Goal: Task Accomplishment & Management: Manage account settings

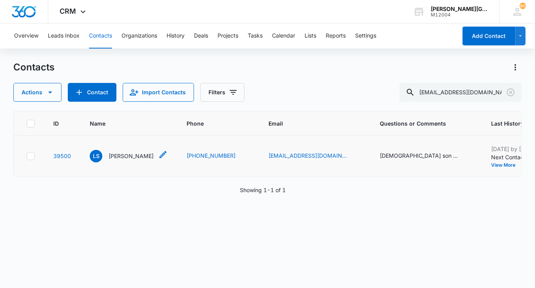
click at [131, 154] on p "Lakshmi Sundaresan" at bounding box center [130, 156] width 45 height 8
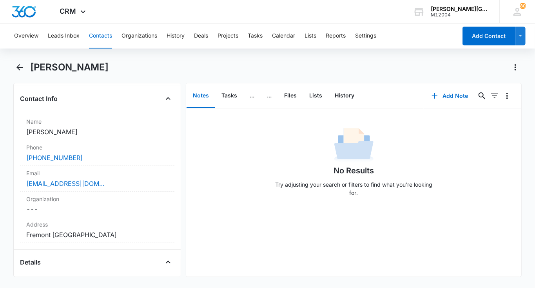
scroll to position [115, 0]
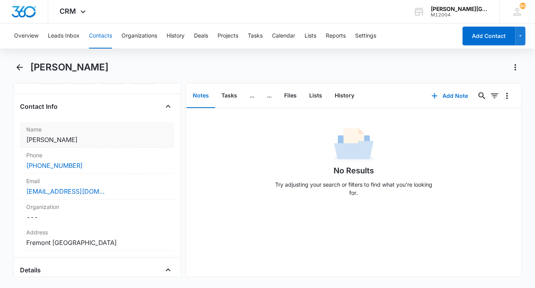
click at [104, 135] on dd "Cancel Save Changes Lakshmi Sundaresan" at bounding box center [97, 139] width 142 height 9
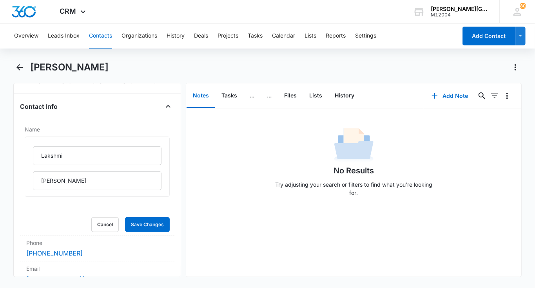
click at [87, 144] on div "Lakshmi Sundaresan" at bounding box center [97, 167] width 145 height 60
click at [77, 153] on input "Lakshmi" at bounding box center [97, 155] width 128 height 19
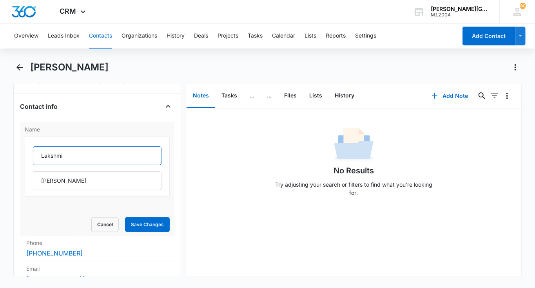
click at [77, 153] on input "Lakshmi" at bounding box center [97, 155] width 128 height 19
paste input "Akshay Abishek"
click at [76, 155] on input "Akshay Abishek" at bounding box center [97, 155] width 128 height 19
type input "Akshay"
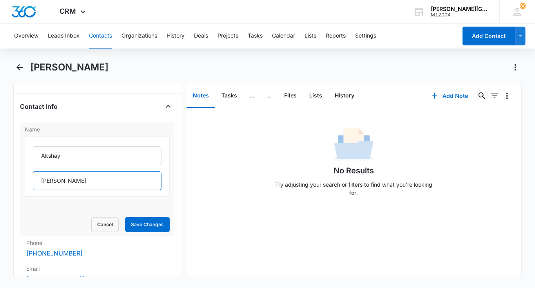
click at [67, 183] on input "Sundaresan" at bounding box center [97, 181] width 128 height 19
paste input "Abishek"
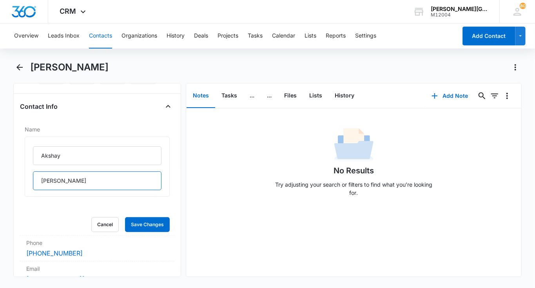
type input "Abishek"
drag, startPoint x: 32, startPoint y: 65, endPoint x: 132, endPoint y: 69, distance: 100.0
click at [132, 69] on div "Lakshmi Sundaresan" at bounding box center [275, 67] width 491 height 13
copy h1 "Lakshmi Sundaresan"
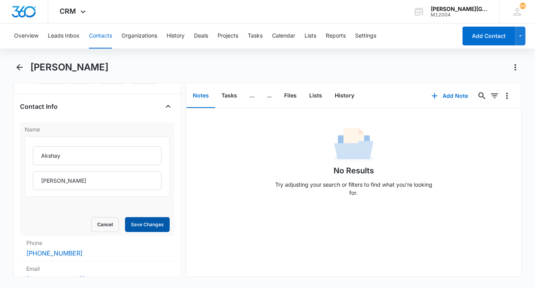
click at [139, 227] on button "Save Changes" at bounding box center [147, 224] width 45 height 15
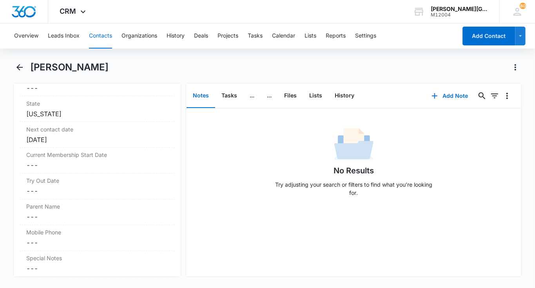
scroll to position [760, 0]
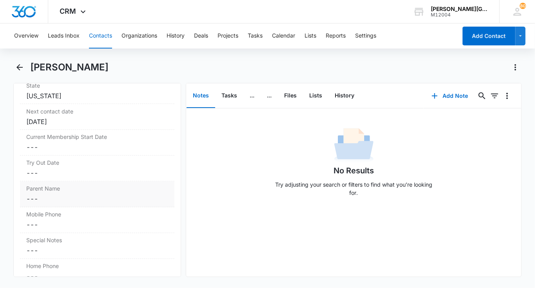
click at [100, 199] on dd "Cancel Save Changes ---" at bounding box center [97, 199] width 142 height 9
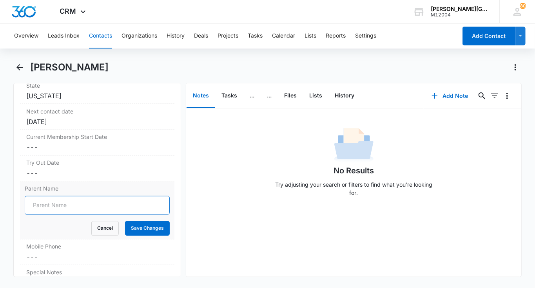
click at [83, 209] on input "Parent Name" at bounding box center [97, 205] width 145 height 19
paste input "Lakshmi Sundaresan"
type input "Lakshmi Sundaresan"
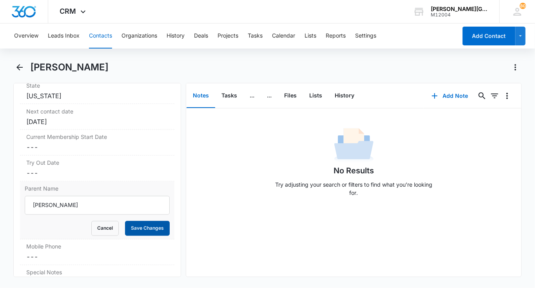
click at [144, 221] on button "Save Changes" at bounding box center [147, 228] width 45 height 15
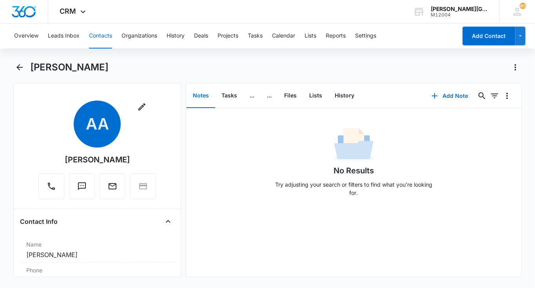
scroll to position [121, 0]
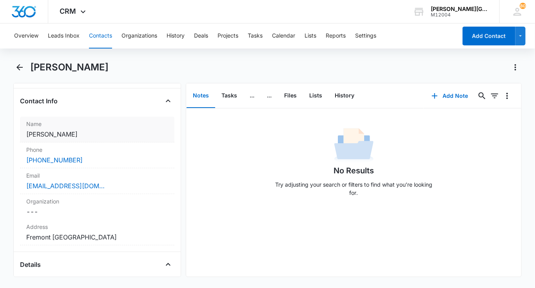
click at [85, 128] on div "Name Cancel Save Changes Akshay Abishek" at bounding box center [97, 130] width 154 height 26
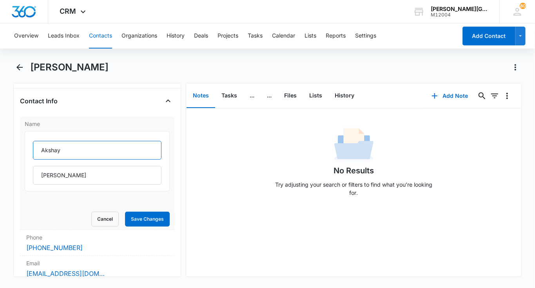
click at [58, 149] on input "Akshay" at bounding box center [97, 150] width 128 height 19
paste input "Vedant Abishek"
click at [70, 152] on input "Vedant Abishek" at bounding box center [97, 150] width 128 height 19
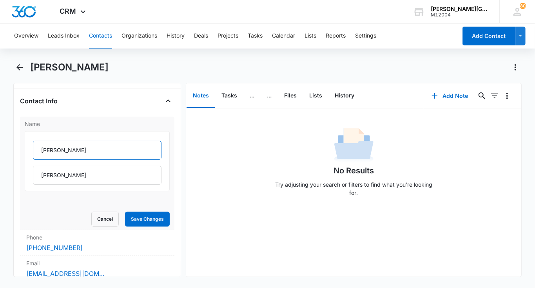
click at [70, 152] on input "Vedant Abishek" at bounding box center [97, 150] width 128 height 19
type input "Vedant"
drag, startPoint x: 33, startPoint y: 65, endPoint x: 108, endPoint y: 65, distance: 75.2
click at [108, 65] on div "Akshay Abishek" at bounding box center [275, 67] width 491 height 13
copy h1 "Akshay Abishek"
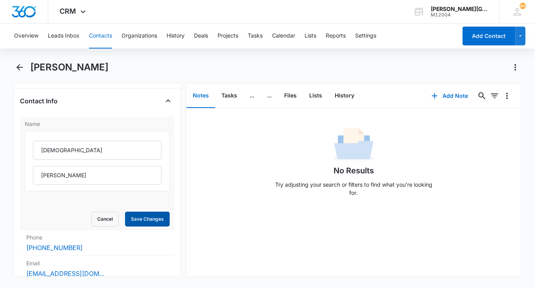
click at [146, 212] on button "Save Changes" at bounding box center [147, 219] width 45 height 15
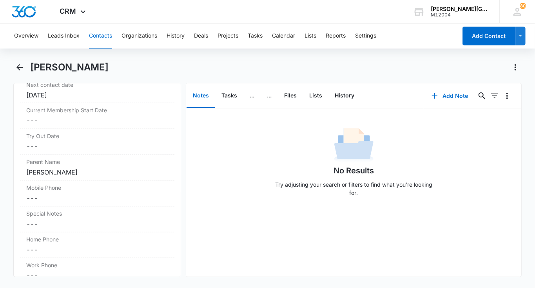
scroll to position [789, 0]
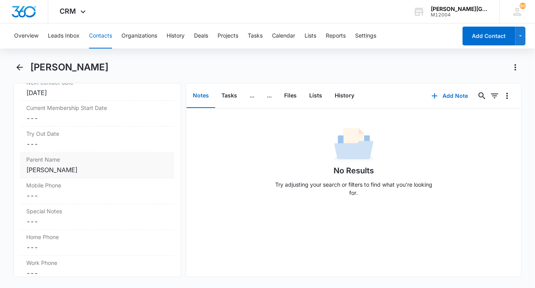
click at [129, 156] on label "Parent Name" at bounding box center [97, 160] width 142 height 8
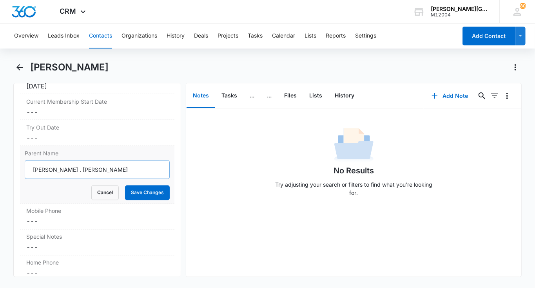
scroll to position [701, 0]
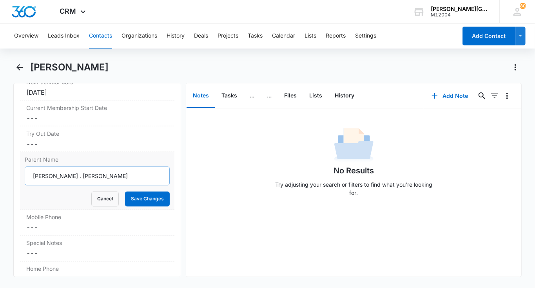
click at [90, 173] on input "Lakshmi Sundaresan . Akshay Abishek" at bounding box center [97, 176] width 145 height 19
type input "Lakshmi Sundaresan & Akshay Abishek"
click at [150, 192] on button "Save Changes" at bounding box center [147, 199] width 45 height 15
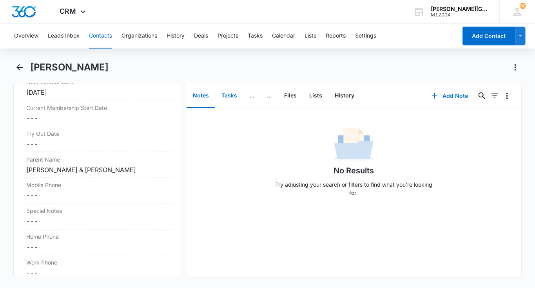
click at [226, 101] on button "Tasks" at bounding box center [229, 96] width 28 height 24
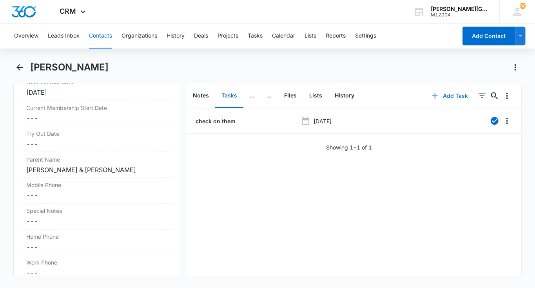
click at [451, 88] on button "Add Task" at bounding box center [450, 96] width 52 height 19
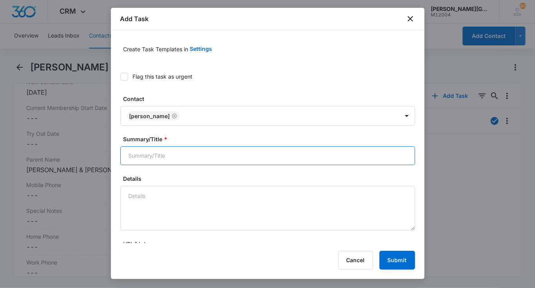
click at [154, 151] on input "Summary/Title *" at bounding box center [267, 155] width 294 height 19
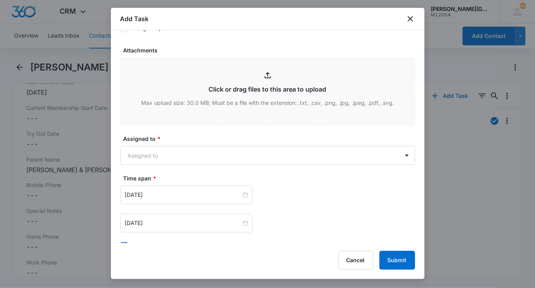
scroll to position [362, 0]
type input "follow up"
click at [193, 159] on body "CRM Apps Reputation Websites Forms CRM Email Social Shop Payments POS Content A…" at bounding box center [267, 144] width 535 height 288
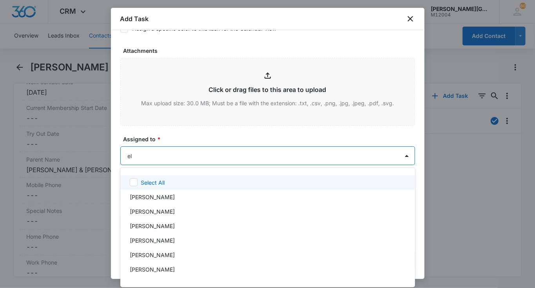
type input "eli"
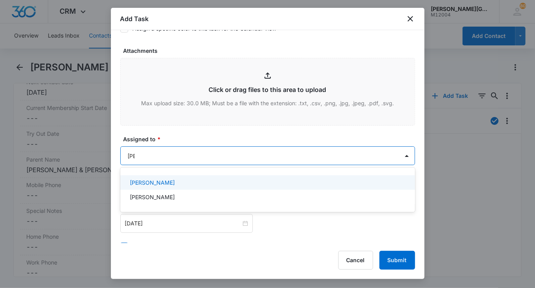
click at [171, 185] on p "[PERSON_NAME]" at bounding box center [152, 183] width 45 height 8
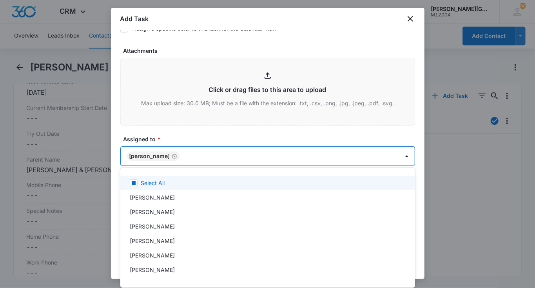
click at [195, 127] on div at bounding box center [267, 144] width 535 height 288
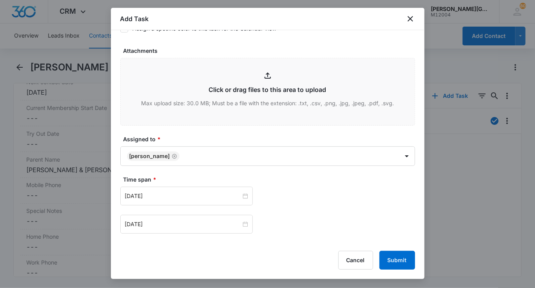
scroll to position [407, 0]
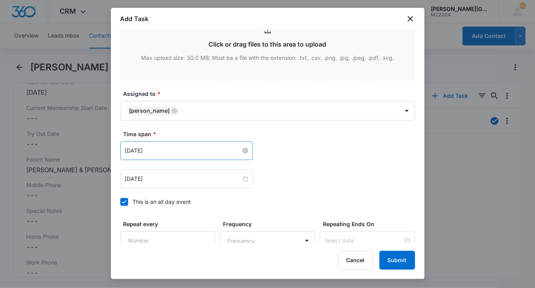
click at [155, 150] on input "Sep 16, 2025" at bounding box center [183, 150] width 116 height 9
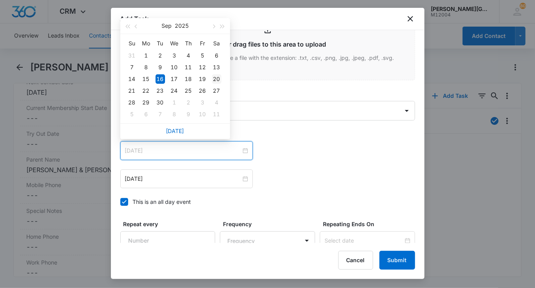
type input "Sep 20, 2025"
click at [216, 78] on div "20" at bounding box center [216, 78] width 9 height 9
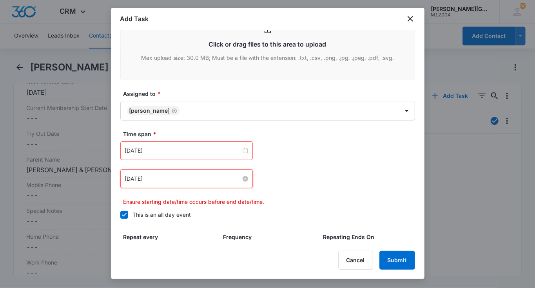
click at [149, 175] on input "Sep 16, 2025" at bounding box center [183, 179] width 116 height 9
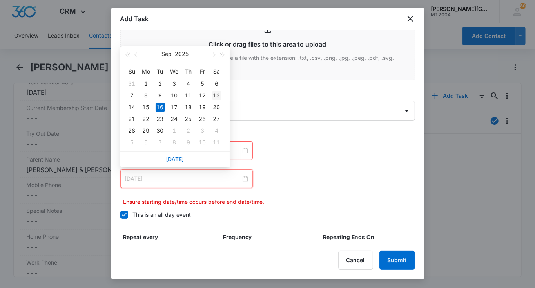
click at [217, 101] on td "13" at bounding box center [216, 96] width 14 height 12
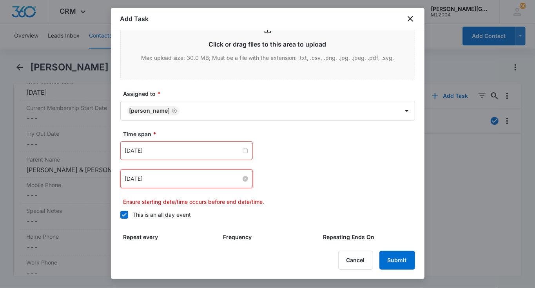
click at [163, 177] on input "Sep 13, 2025" at bounding box center [183, 179] width 116 height 9
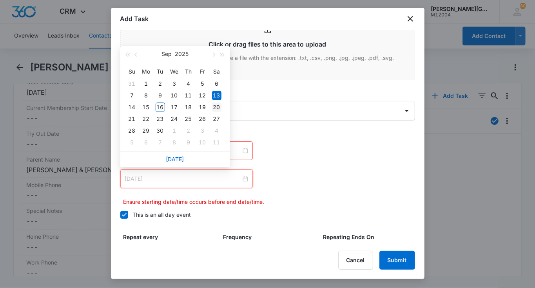
type input "Sep 20, 2025"
click at [218, 112] on td "20" at bounding box center [216, 107] width 14 height 12
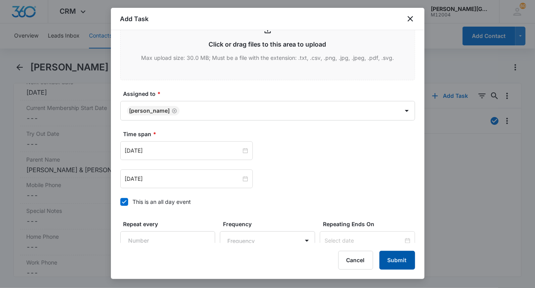
click at [400, 260] on button "Submit" at bounding box center [397, 260] width 36 height 19
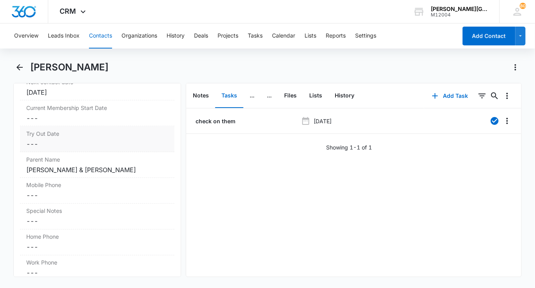
click at [70, 130] on label "Try Out Date" at bounding box center [97, 134] width 142 height 8
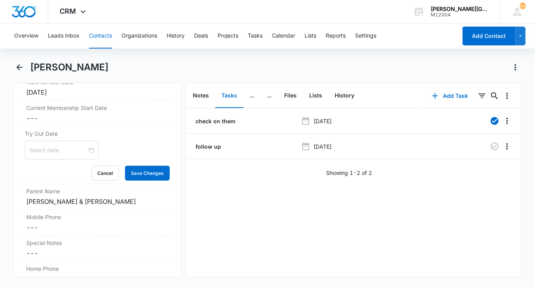
click at [32, 68] on h1 "Vedant Abishek" at bounding box center [69, 67] width 78 height 12
copy h1 "Vedant"
click at [46, 146] on input at bounding box center [58, 150] width 58 height 9
drag, startPoint x: 33, startPoint y: 69, endPoint x: 122, endPoint y: 61, distance: 89.6
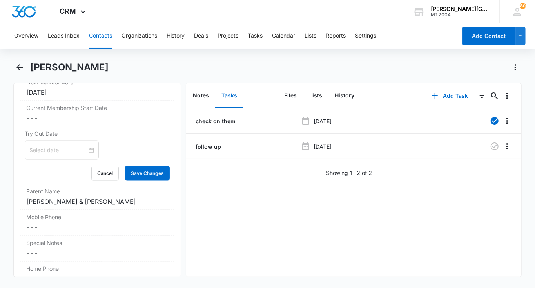
click at [122, 61] on div "Vedant Abishek" at bounding box center [275, 67] width 491 height 13
copy h1 "Vedant Abishek"
click at [56, 141] on div at bounding box center [62, 150] width 74 height 19
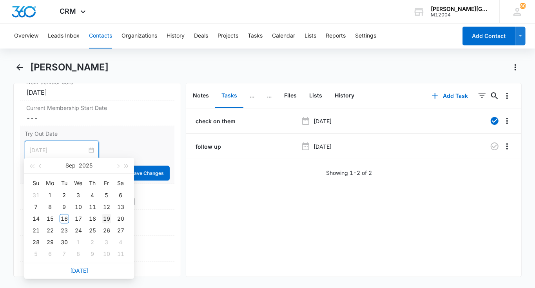
type input "Sep 19, 2025"
click at [104, 219] on div "19" at bounding box center [106, 218] width 9 height 9
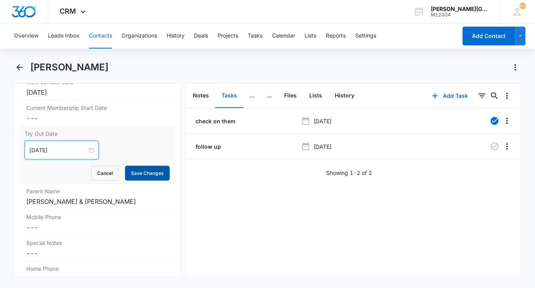
click at [148, 166] on button "Save Changes" at bounding box center [147, 173] width 45 height 15
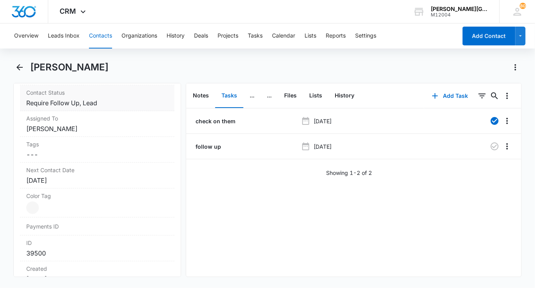
click at [125, 102] on dd "Cancel Save Changes Require Follow Up, Lead" at bounding box center [97, 102] width 142 height 9
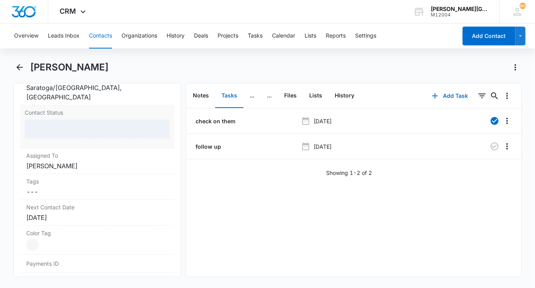
scroll to position [355, 0]
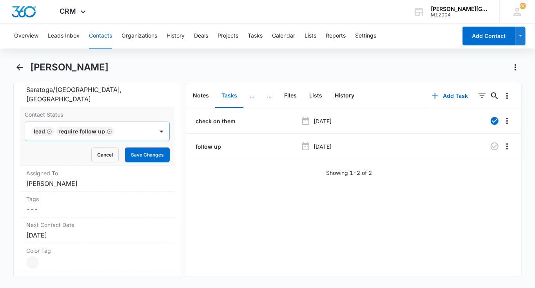
click at [48, 130] on icon "Remove Lead" at bounding box center [49, 132] width 5 height 6
click at [96, 132] on div at bounding box center [117, 131] width 51 height 11
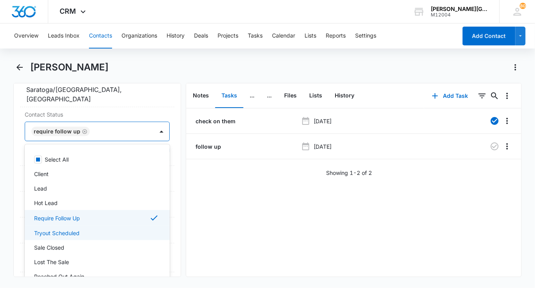
click at [74, 233] on p "Tryout Scheduled" at bounding box center [56, 233] width 45 height 8
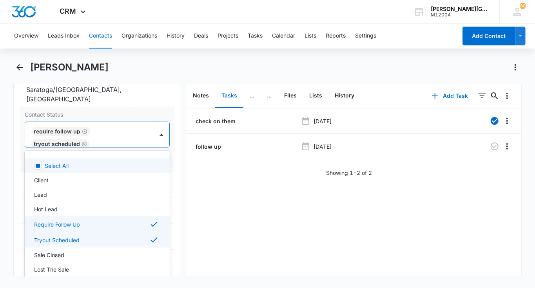
click at [153, 137] on div "Require Follow Up Tryout Scheduled" at bounding box center [89, 134] width 128 height 25
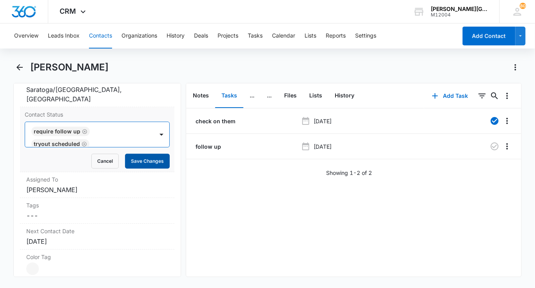
click at [151, 155] on button "Save Changes" at bounding box center [147, 161] width 45 height 15
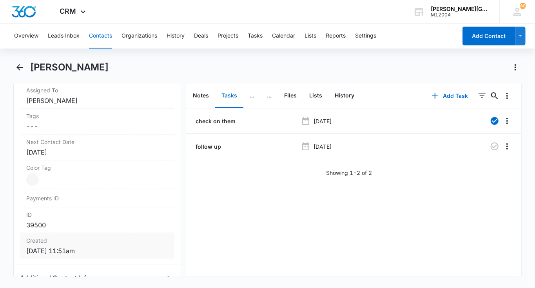
scroll to position [452, 0]
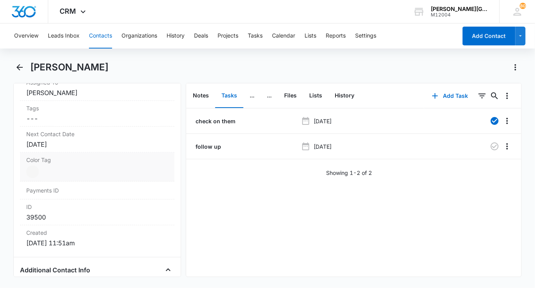
click at [32, 170] on div at bounding box center [32, 172] width 13 height 13
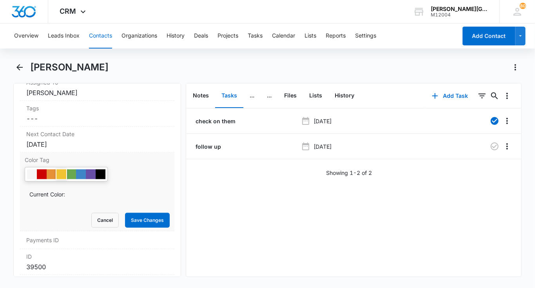
click at [65, 172] on div at bounding box center [61, 175] width 10 height 10
click at [151, 217] on button "Save Changes" at bounding box center [147, 220] width 45 height 15
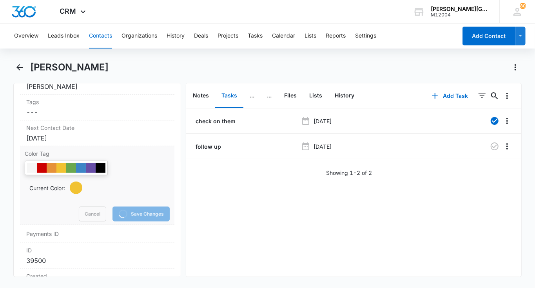
scroll to position [413, 0]
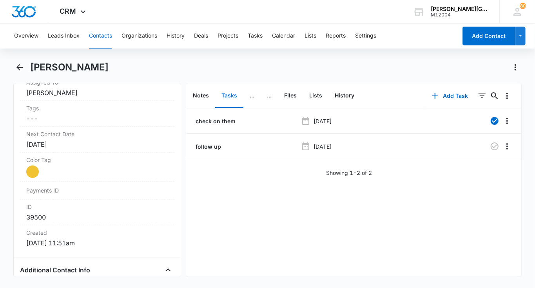
click at [98, 39] on button "Contacts" at bounding box center [100, 35] width 23 height 25
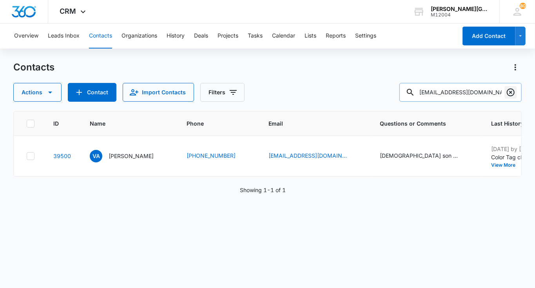
click at [511, 98] on button "Clear" at bounding box center [510, 92] width 13 height 13
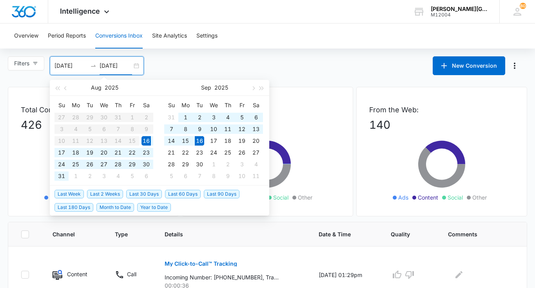
click at [127, 67] on input "[DATE]" at bounding box center [115, 65] width 33 height 9
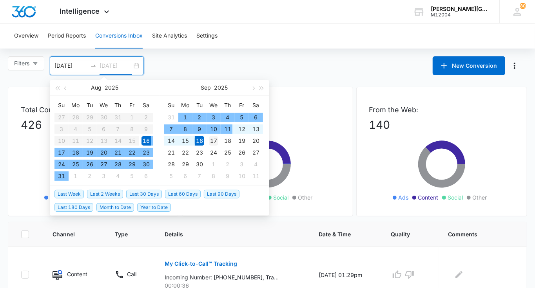
type input "[DATE]"
click at [216, 141] on div "17" at bounding box center [213, 140] width 9 height 9
